Goal: Information Seeking & Learning: Find specific fact

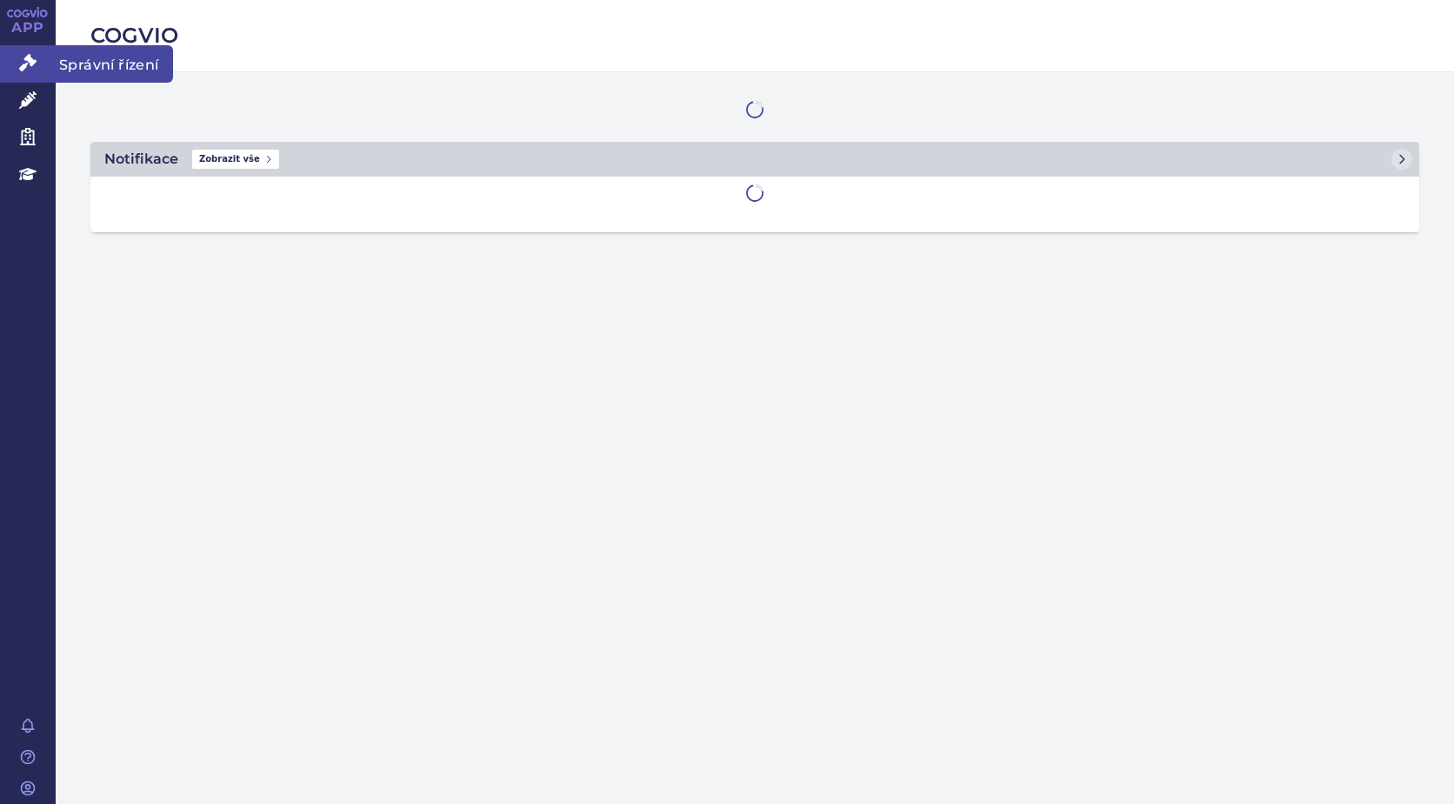
drag, startPoint x: 0, startPoint y: 0, endPoint x: 30, endPoint y: 63, distance: 70.4
click at [30, 63] on icon at bounding box center [27, 62] width 17 height 17
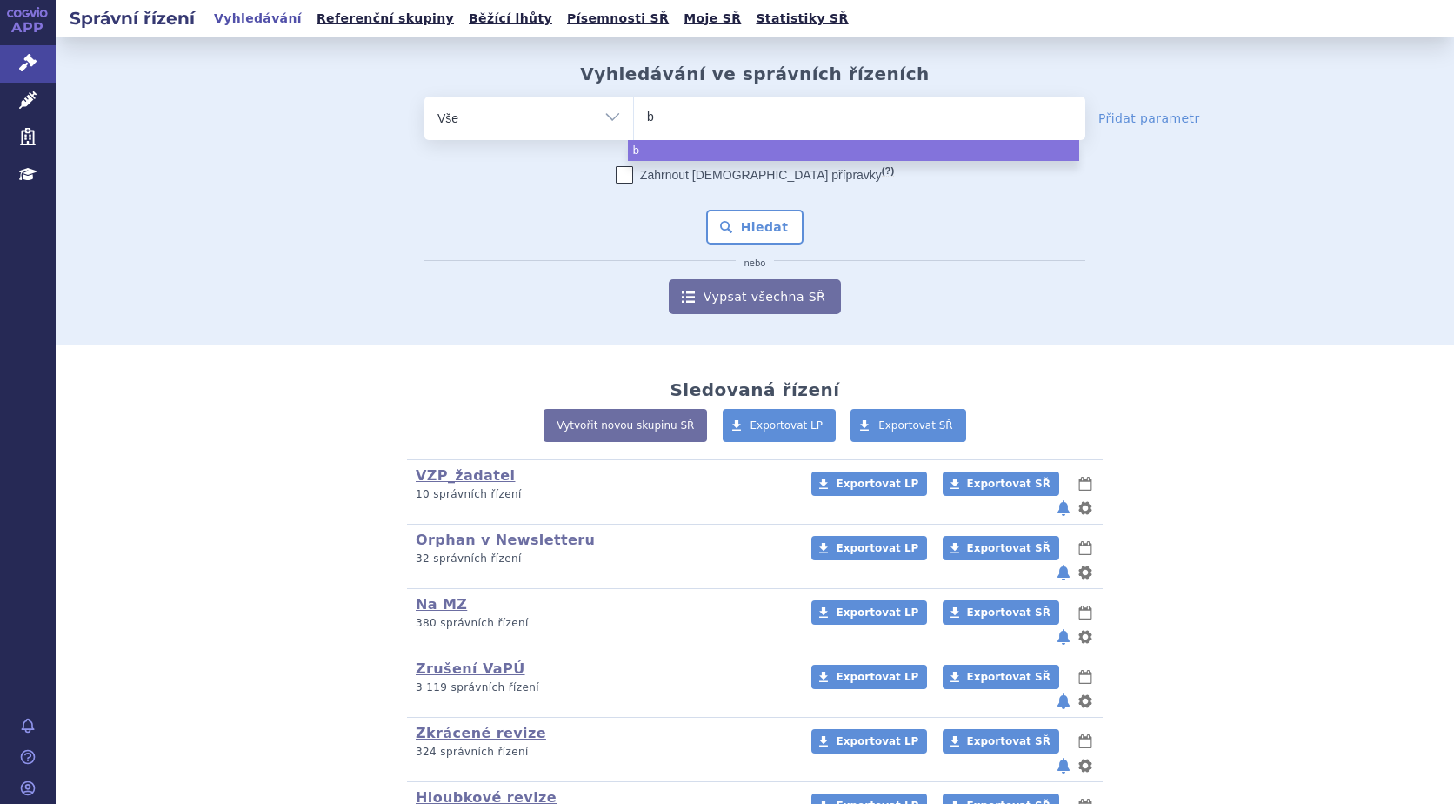
type input "by"
type input "byf"
type input "byfor"
type input "byfort"
type input "byfortu"
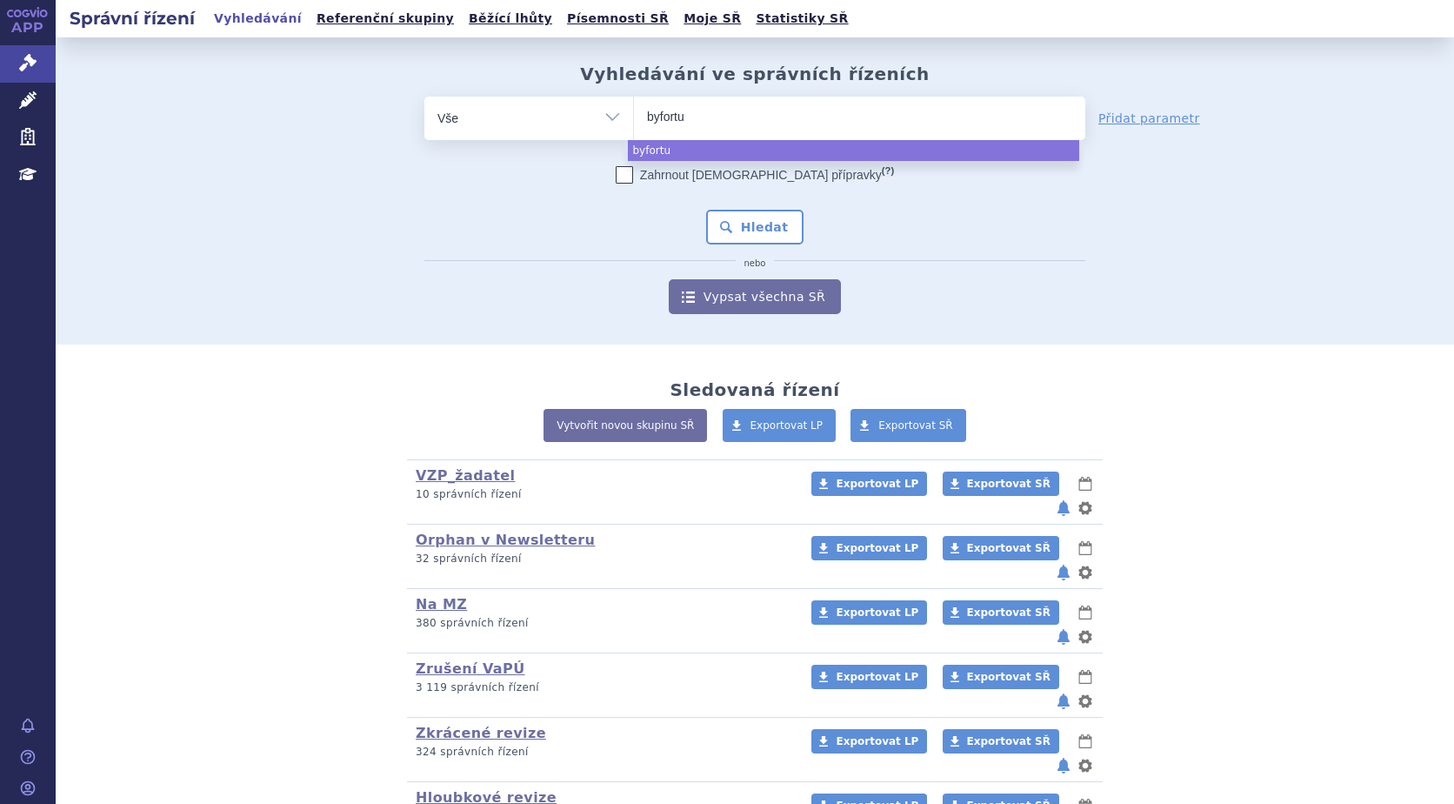
type input "byfortus"
click at [648, 117] on input "byfortus" at bounding box center [688, 116] width 83 height 22
select select "byfortus"
click at [707, 116] on span "×" at bounding box center [712, 115] width 10 height 10
click at [634, 116] on select "byfortus" at bounding box center [633, 117] width 1 height 43
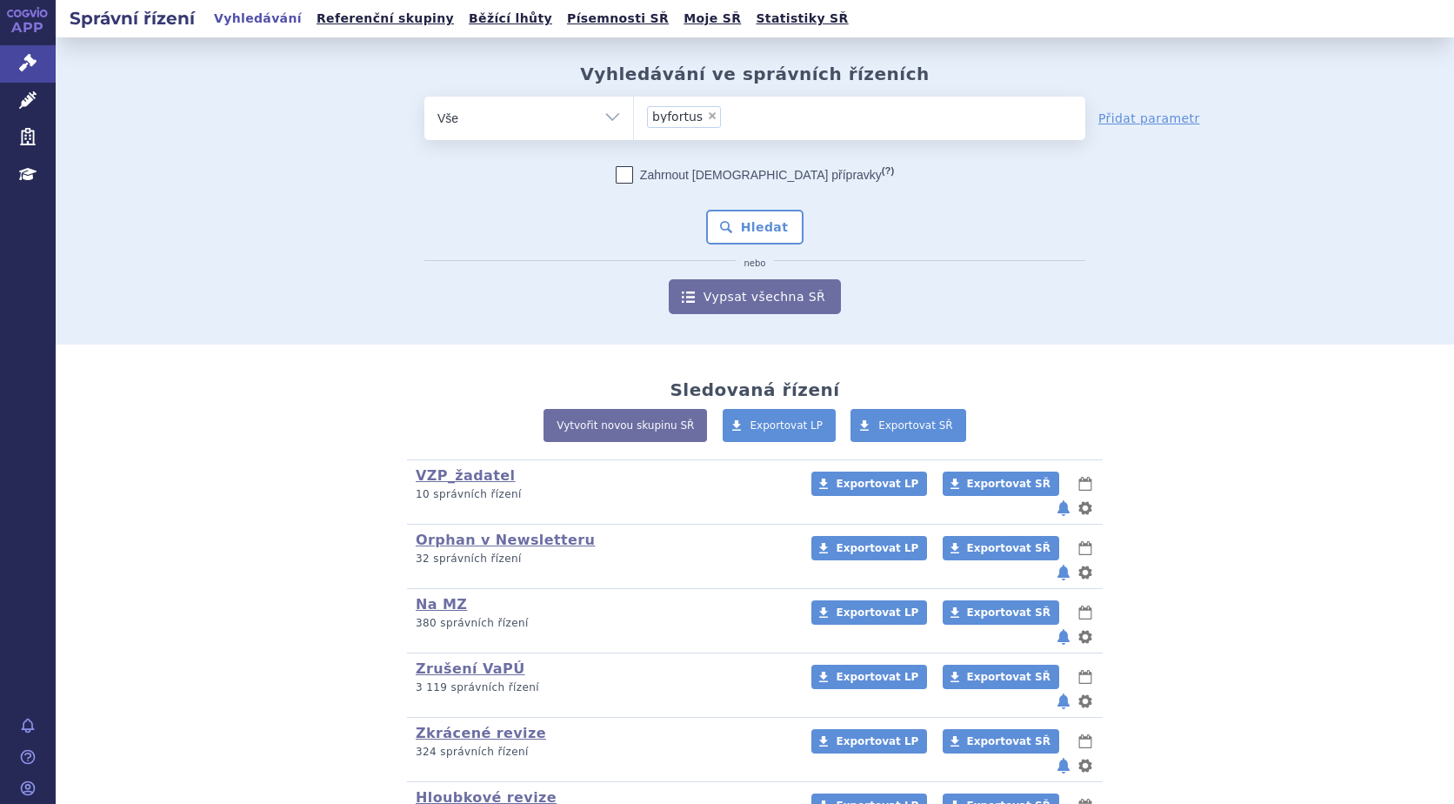
select select
type input "b"
type input "be"
type input "bey"
type input "beyf"
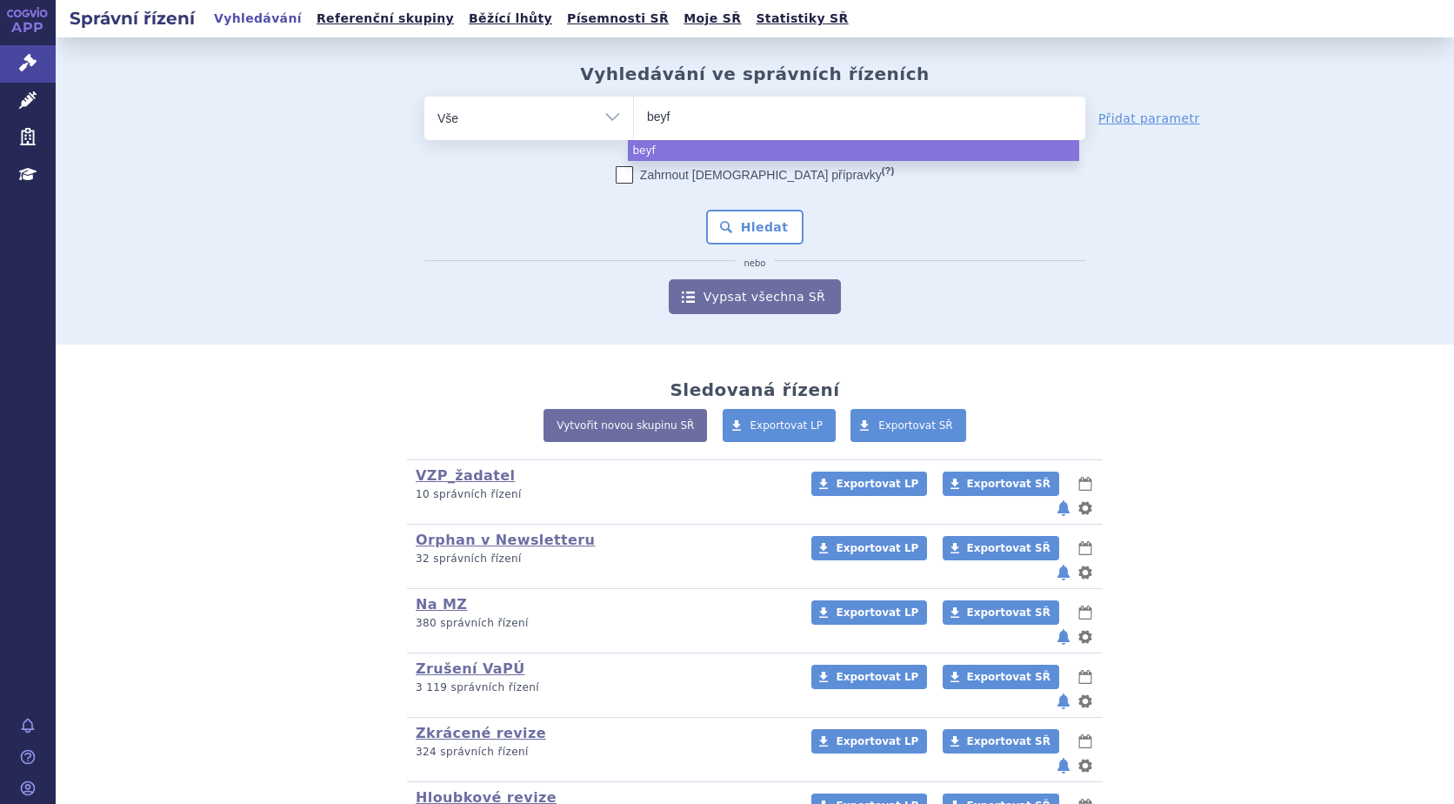
type input "beyfo"
type input "beyfor"
type input "beyfort"
type input "beyfortu"
type input "beyfortus"
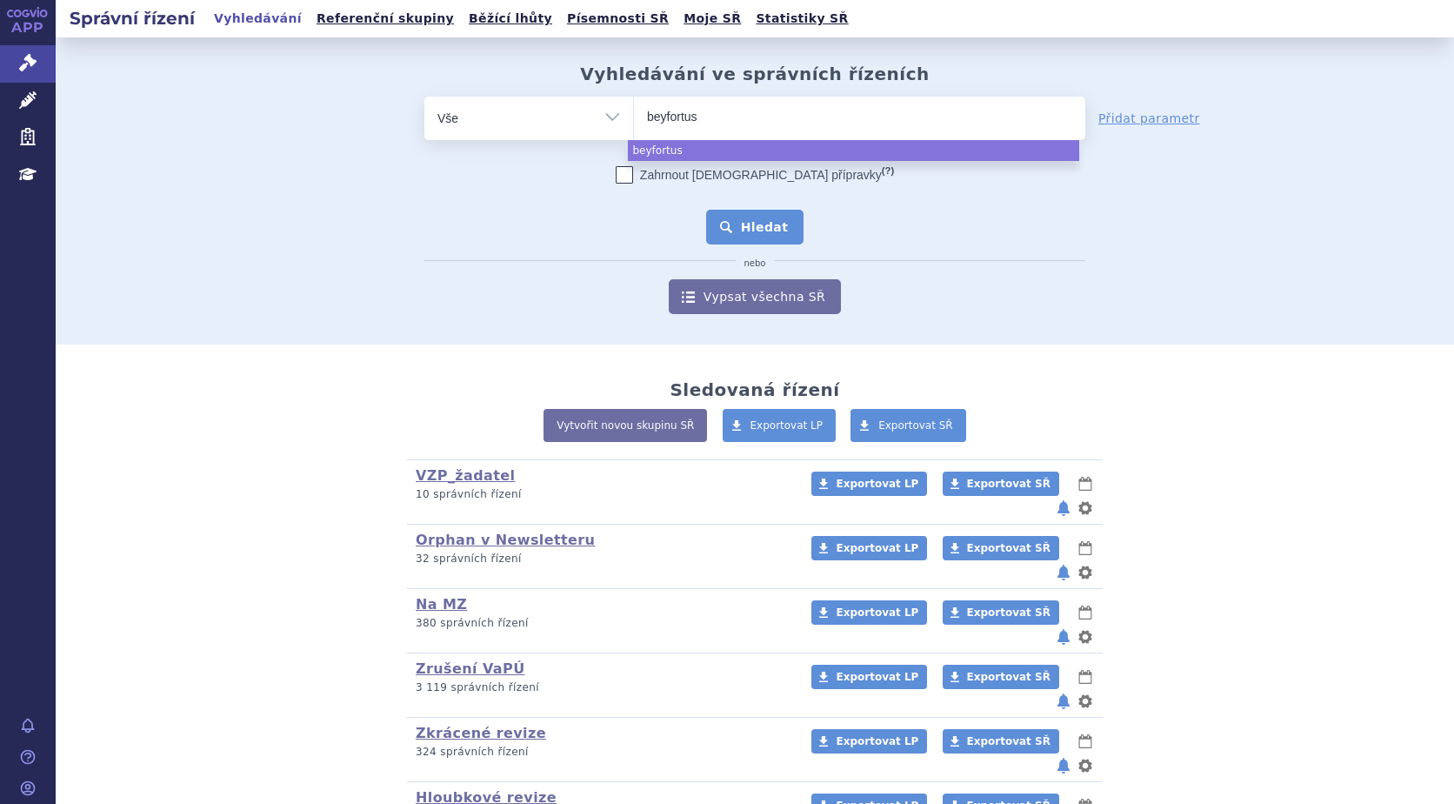
select select "beyfortus"
click at [758, 231] on button "Hledat" at bounding box center [755, 227] width 98 height 35
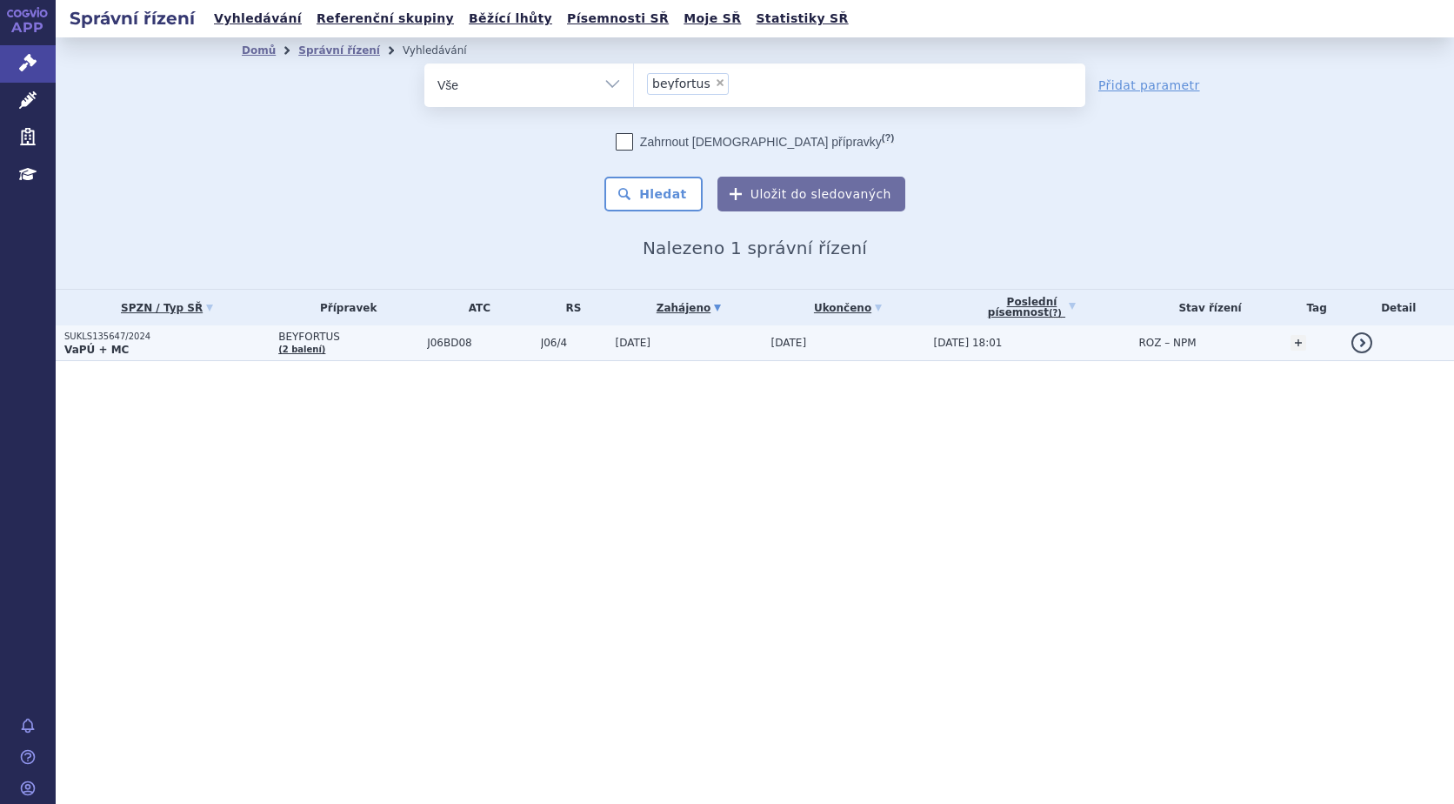
click at [113, 341] on p "SUKLS135647/2024" at bounding box center [166, 337] width 205 height 12
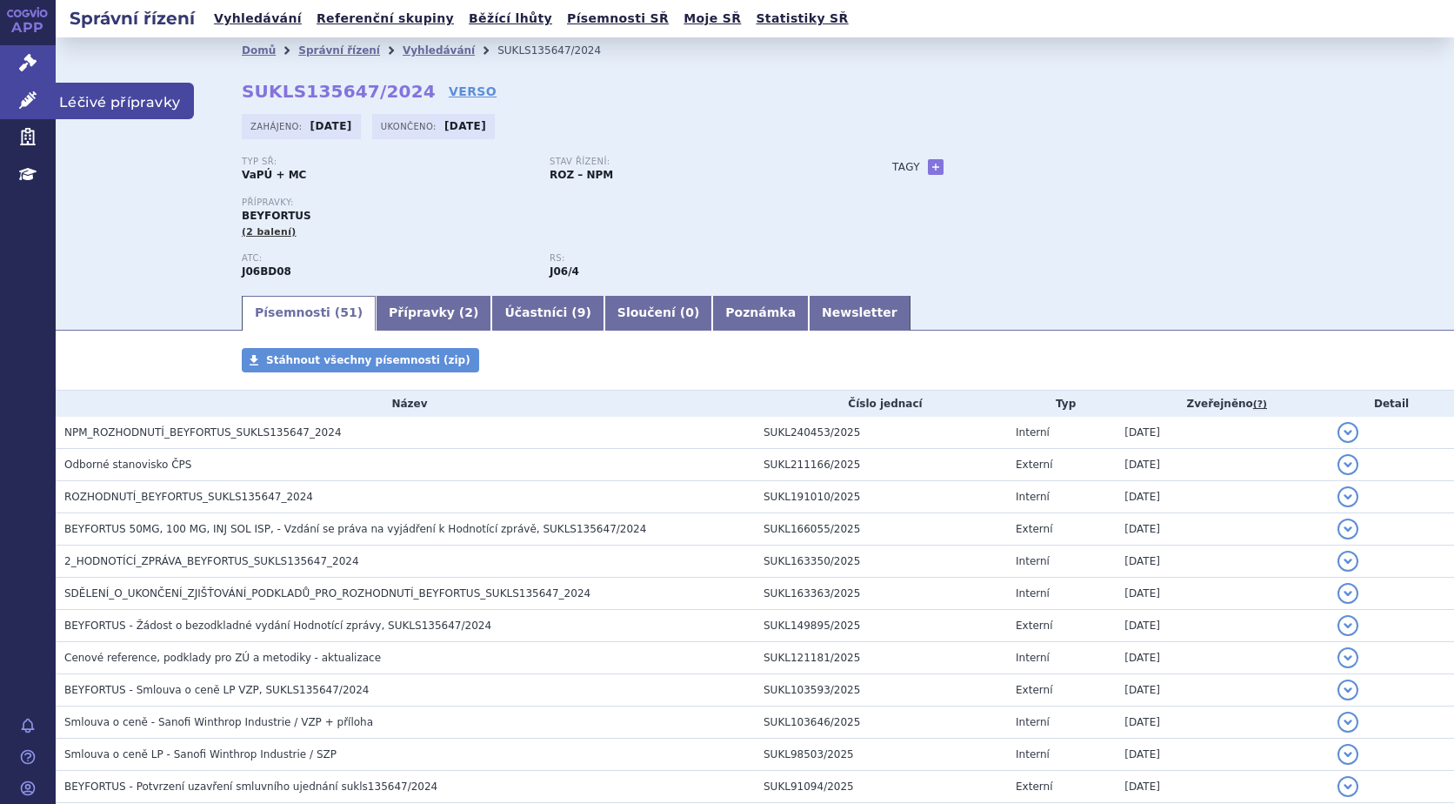
click at [30, 101] on icon at bounding box center [27, 99] width 17 height 17
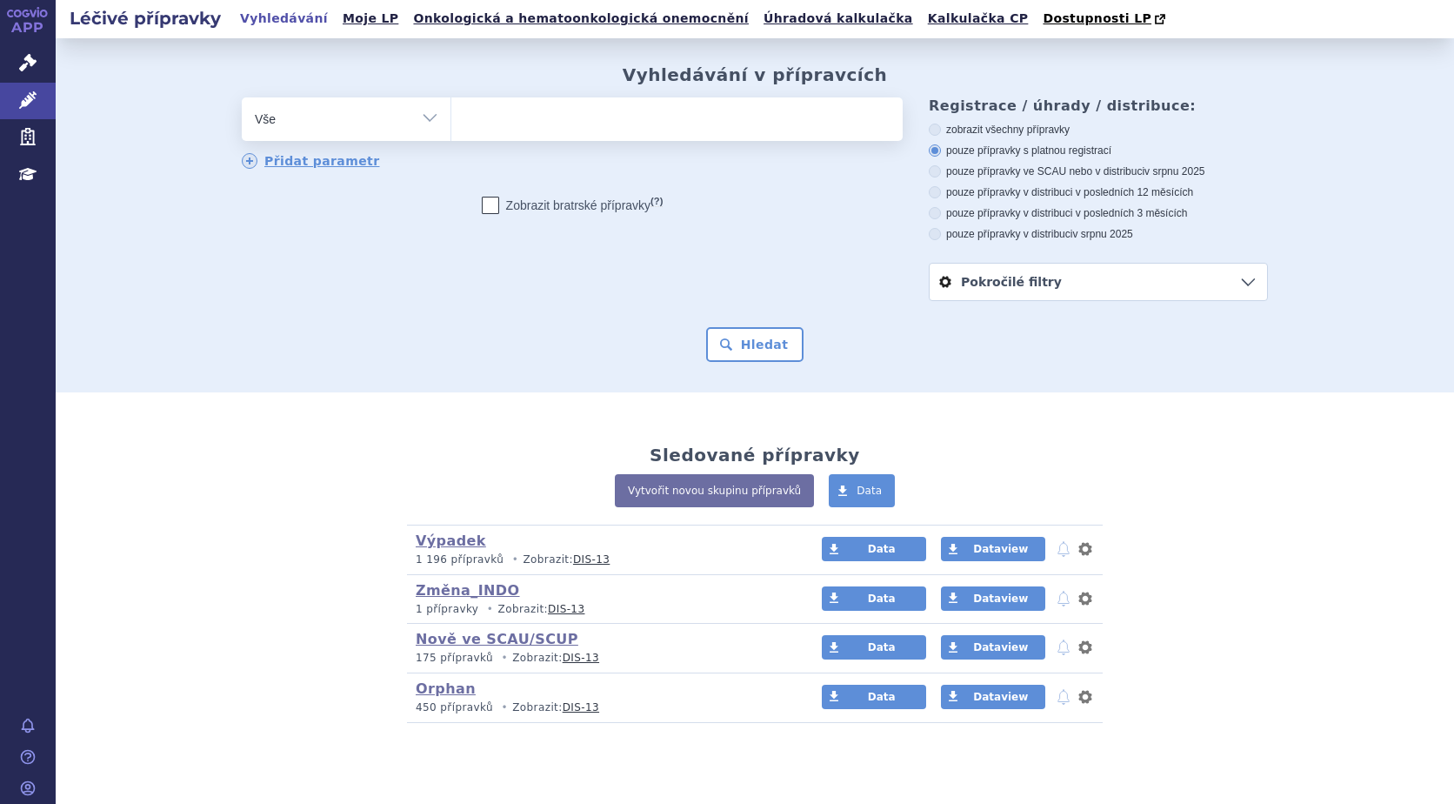
click at [484, 127] on ul at bounding box center [676, 115] width 451 height 37
click at [451, 127] on select at bounding box center [451, 118] width 1 height 43
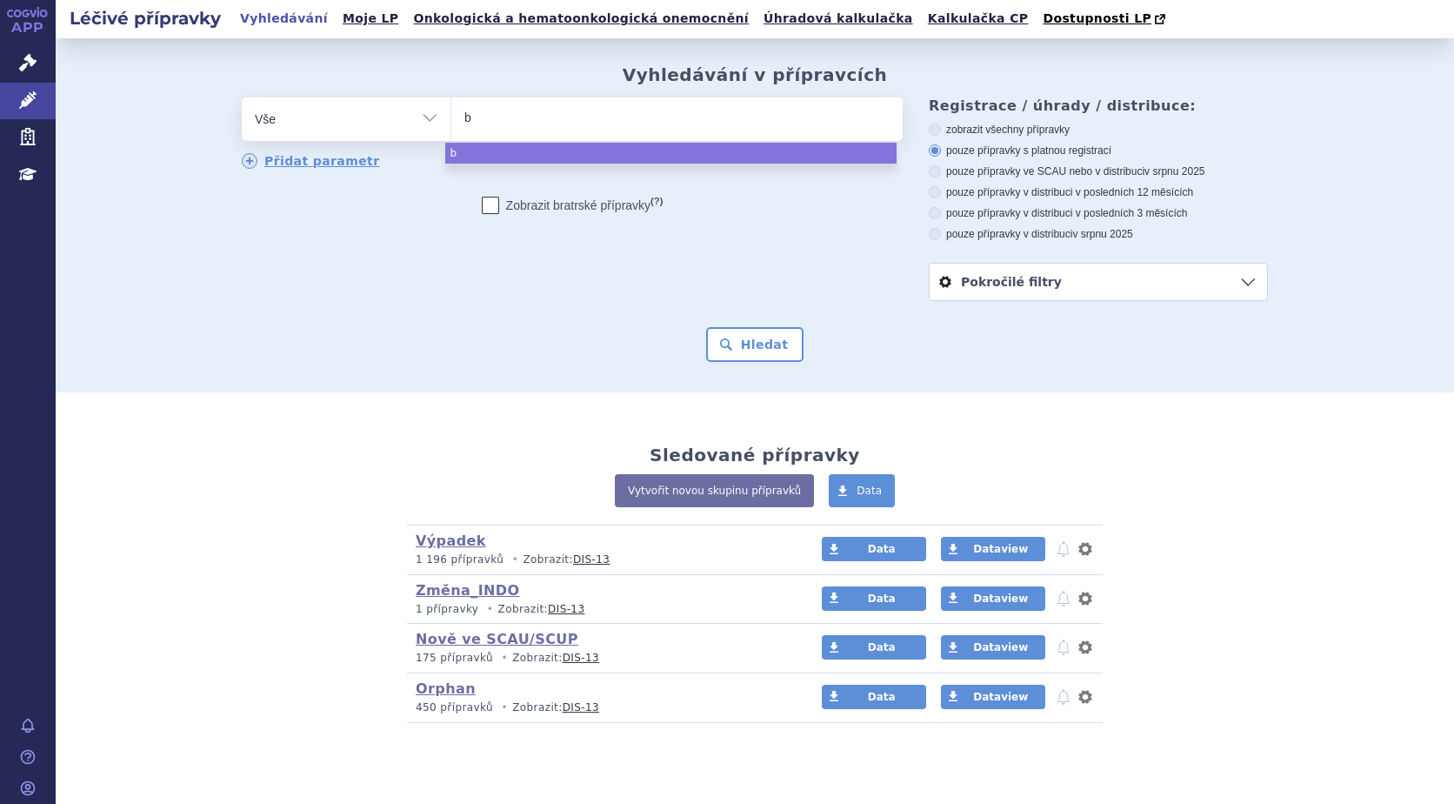
type input "bi"
type input "bix"
type input "bixe"
type input "bixeb"
type input "bixebra"
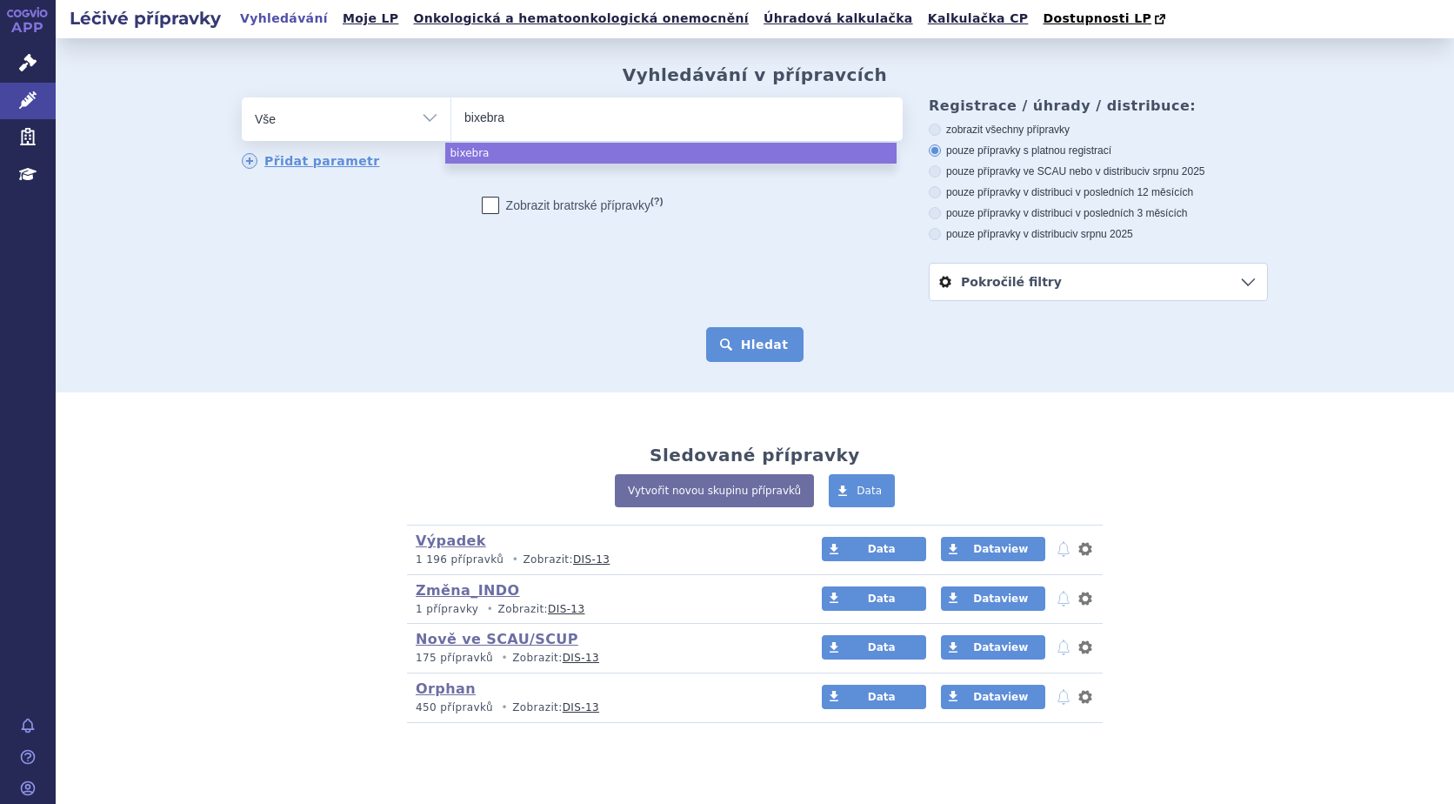
select select "bixebra"
click at [756, 342] on button "Hledat" at bounding box center [755, 344] width 98 height 35
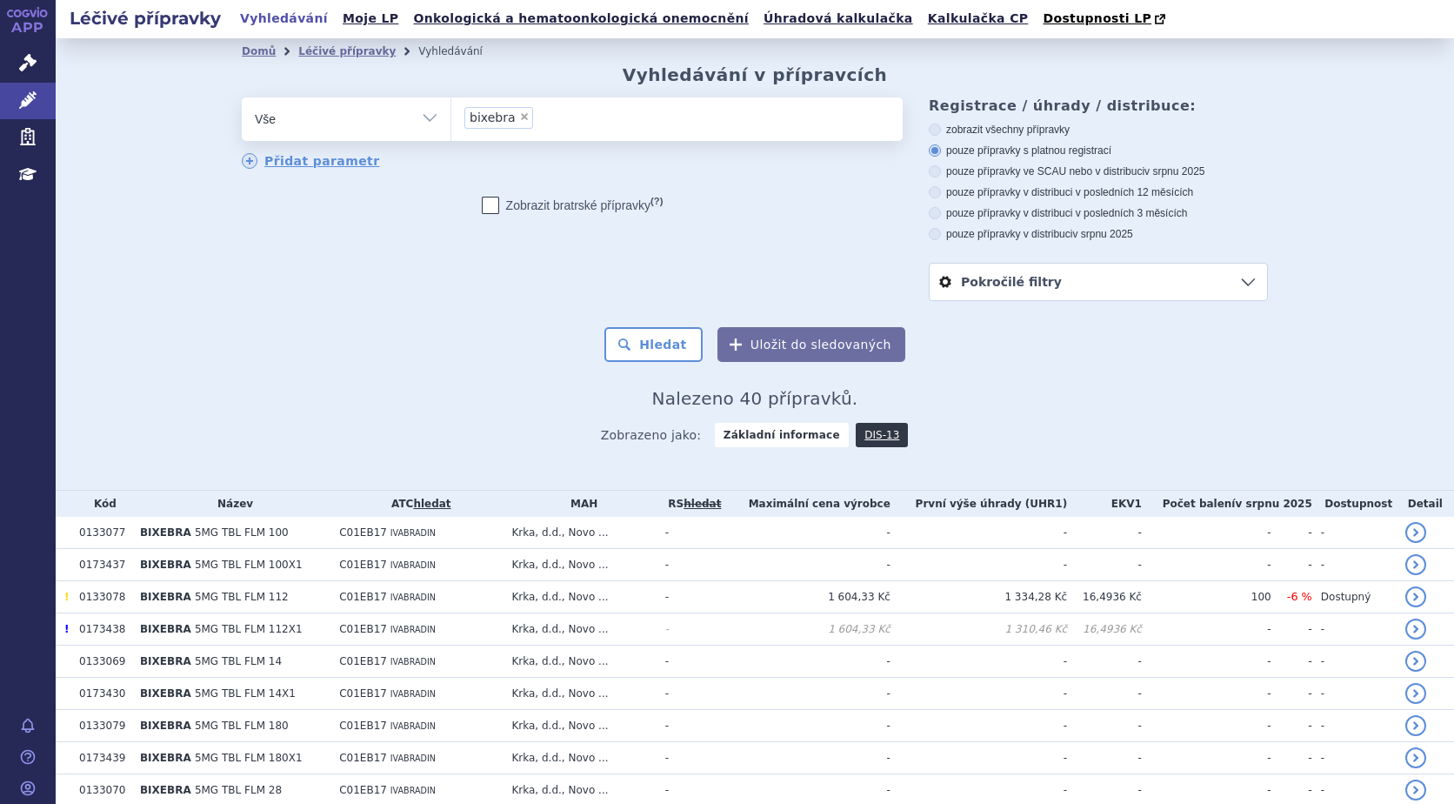
scroll to position [87, 0]
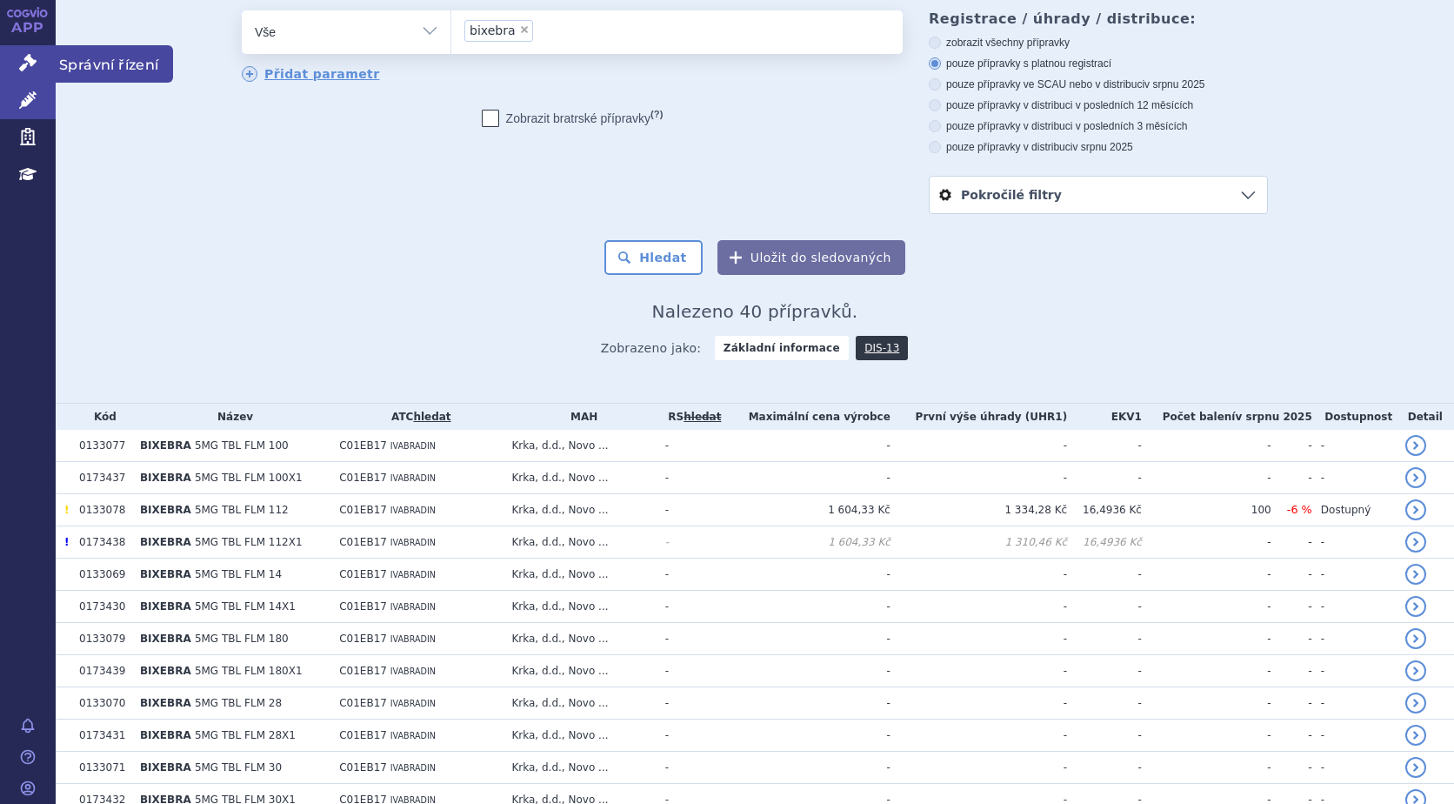
click at [28, 62] on icon at bounding box center [27, 62] width 17 height 17
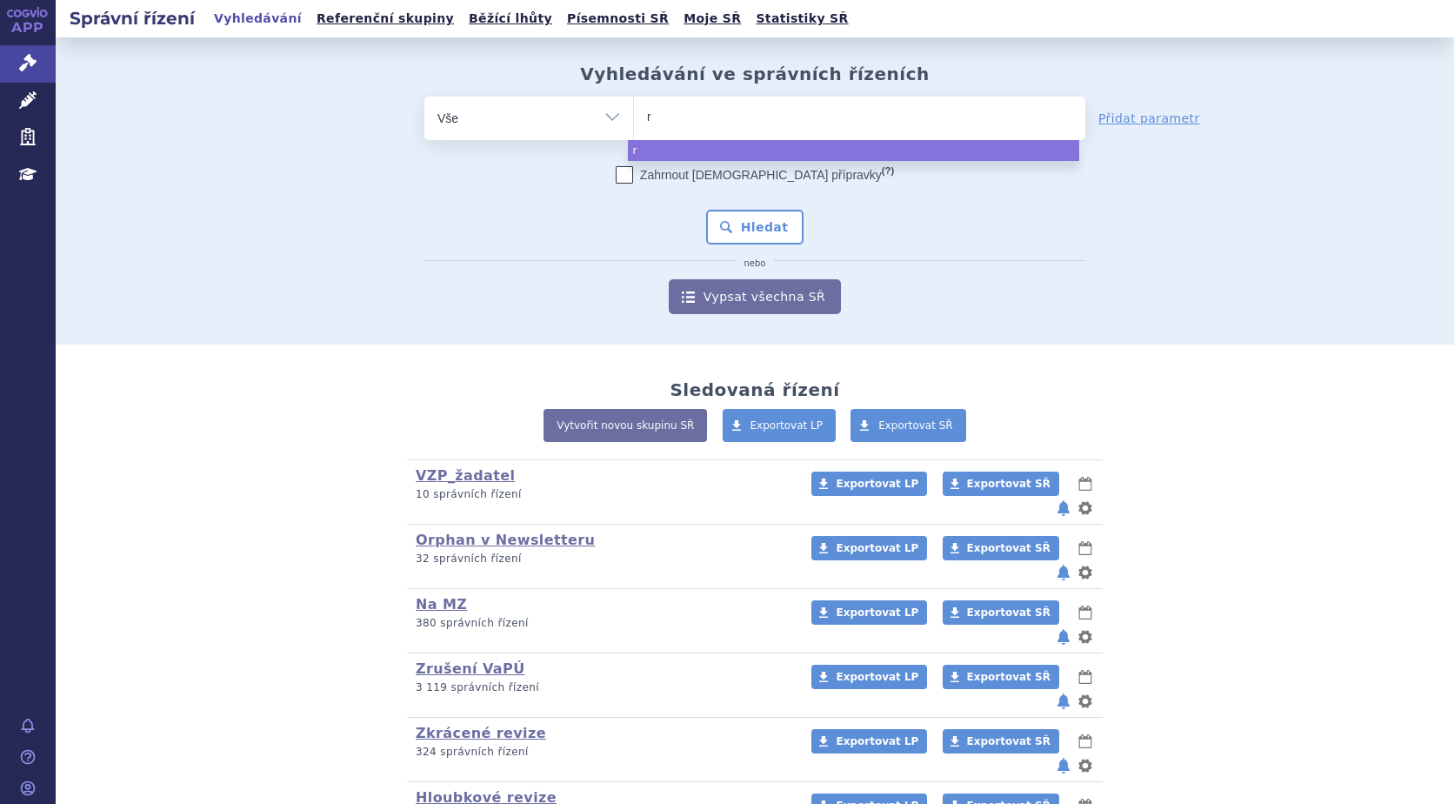
type input "ry"
type input "ryb"
type input "rybr"
type input "rybre"
type input "rybrev"
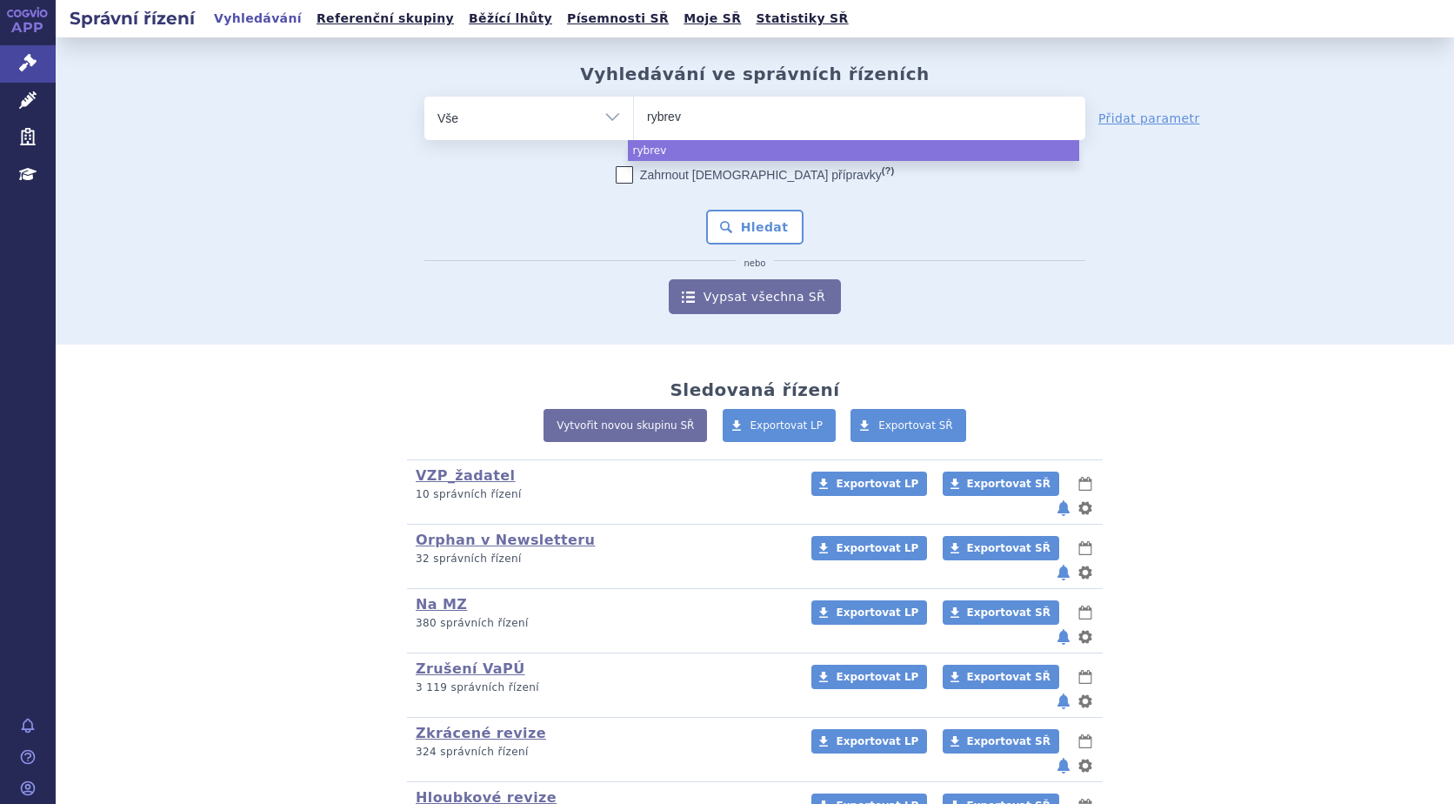
type input "rybreva"
type input "rybrevan"
type input "[MEDICAL_DATA]"
select select "rybrevant"
click at [750, 224] on button "Hledat" at bounding box center [755, 227] width 98 height 35
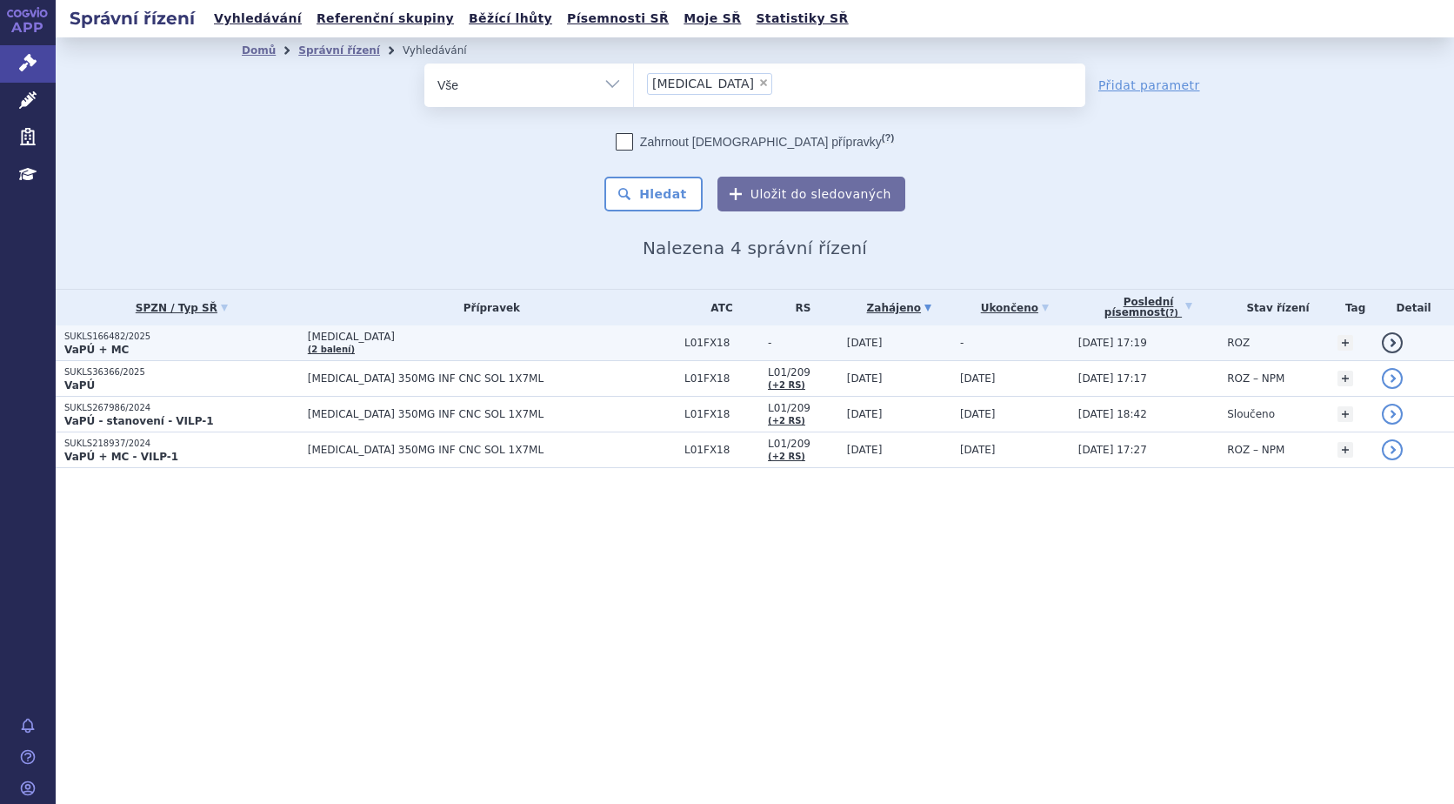
click at [121, 337] on p "SUKLS166482/2025" at bounding box center [181, 337] width 235 height 12
